Goal: Task Accomplishment & Management: Manage account settings

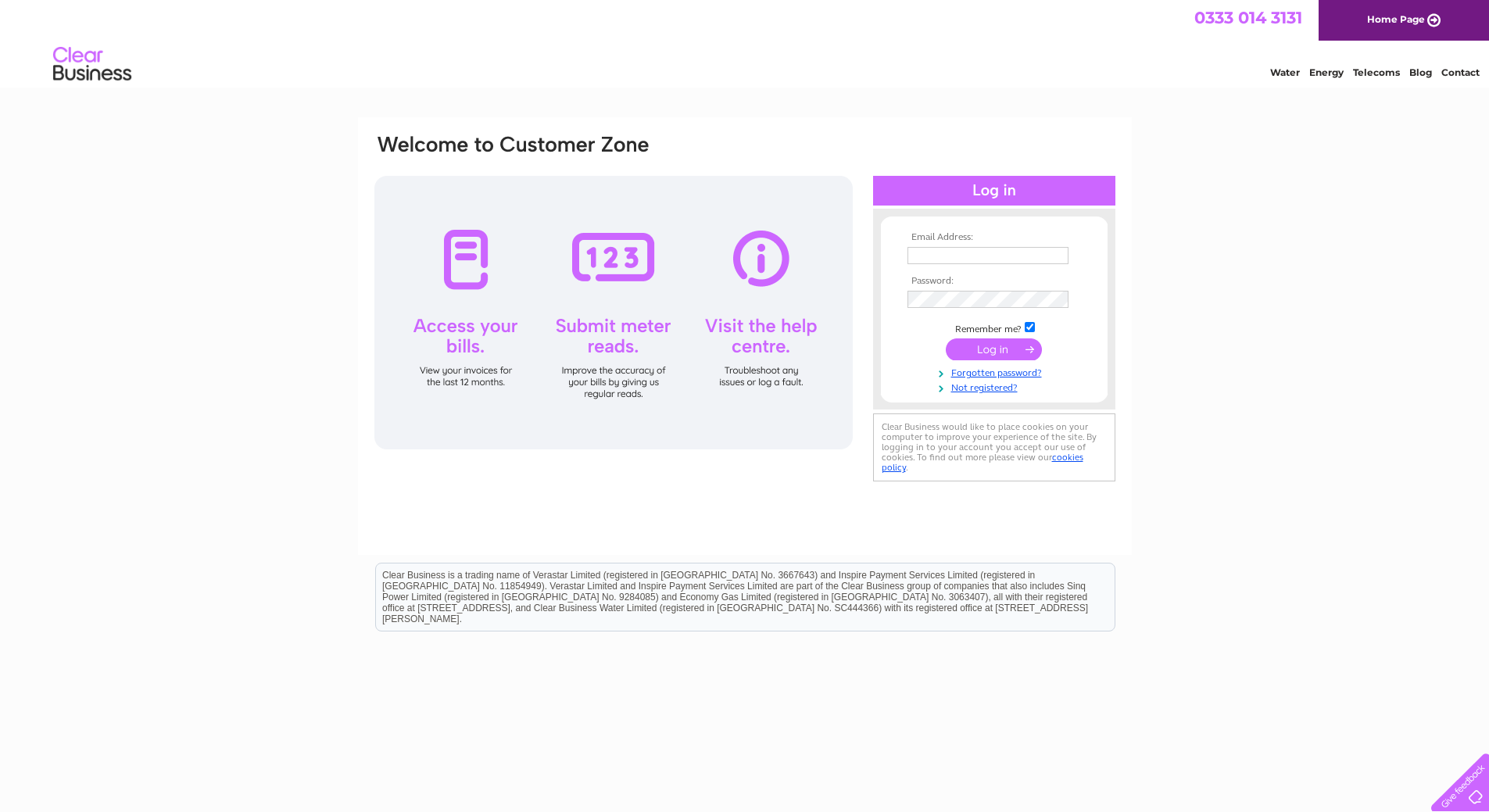
type input "accounts@lewisleodhas.scot"
click at [1002, 350] on input "submit" at bounding box center [994, 349] width 97 height 22
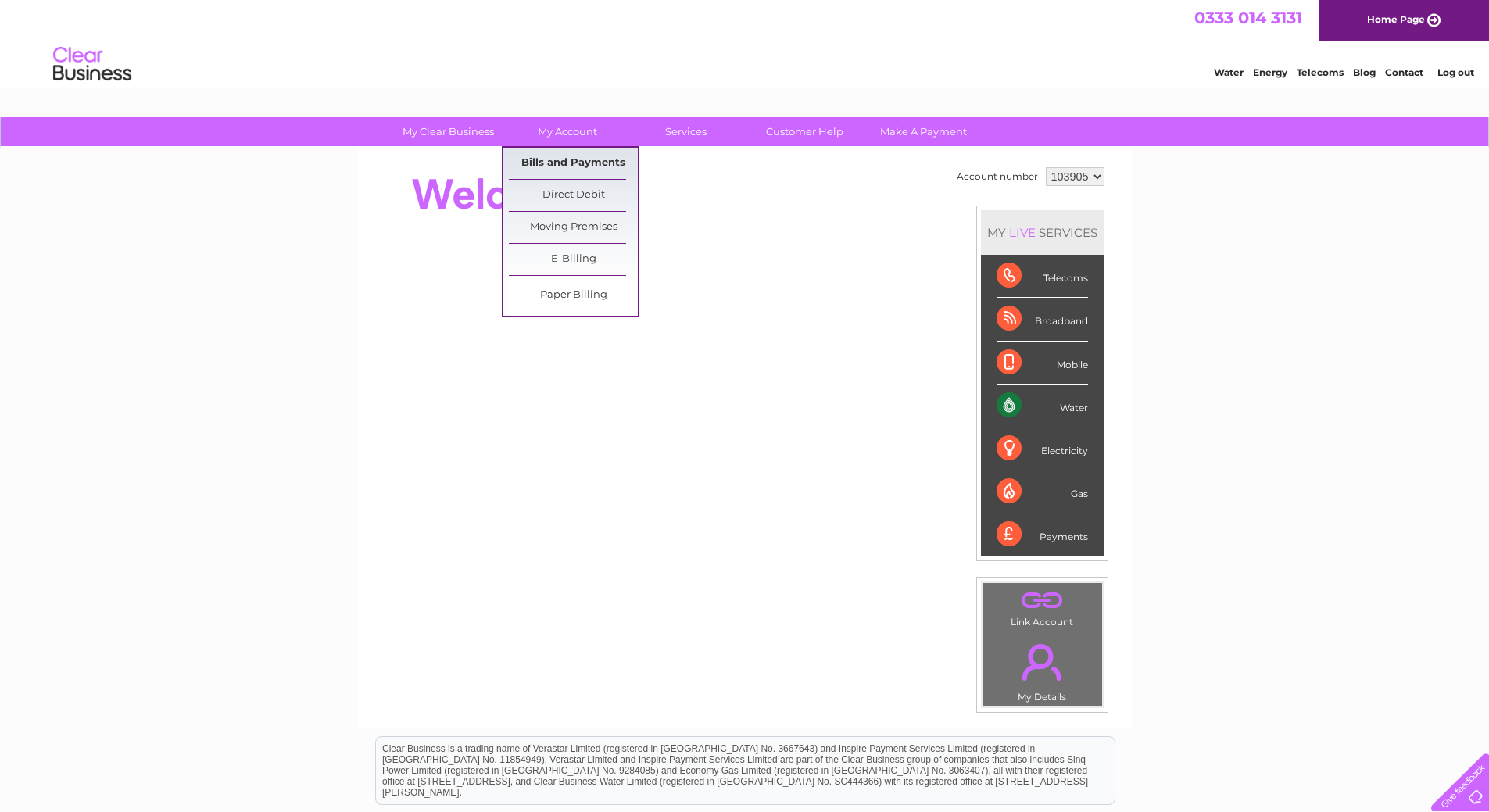
click at [558, 161] on link "Bills and Payments" at bounding box center [573, 163] width 129 height 31
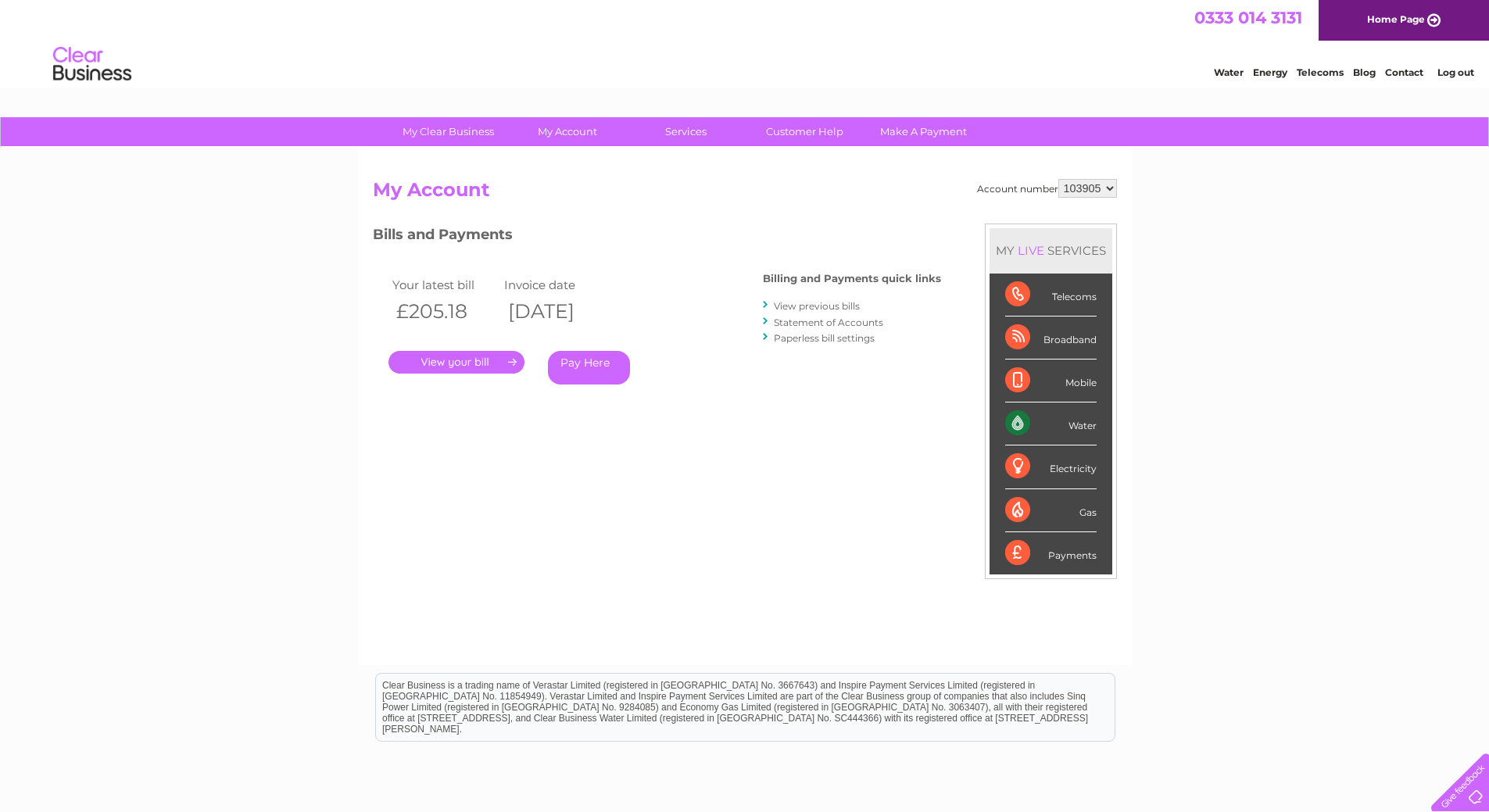
click at [461, 365] on link "." at bounding box center [456, 362] width 136 height 23
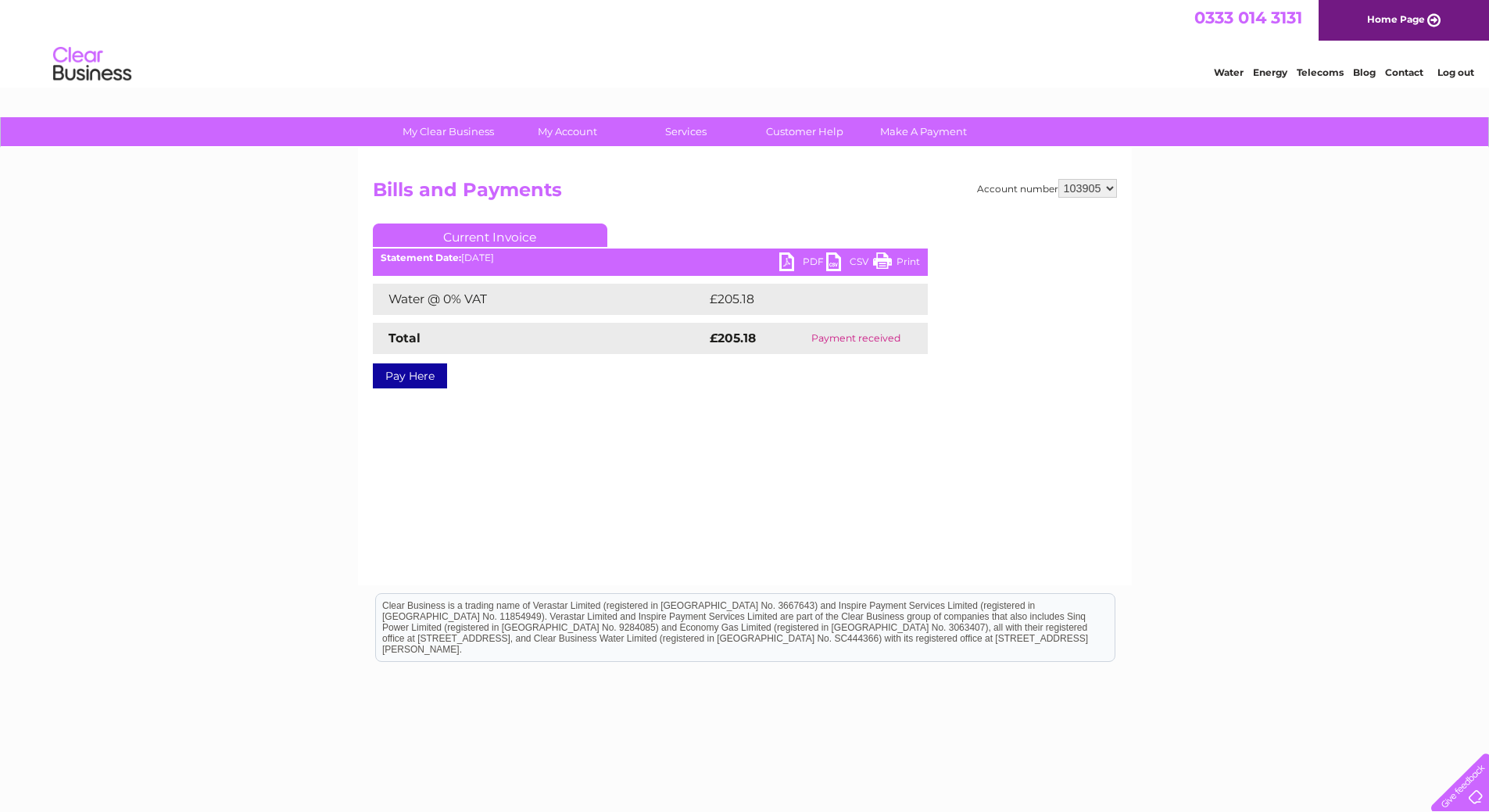
click at [795, 261] on link "PDF" at bounding box center [803, 264] width 47 height 23
